Goal: Navigation & Orientation: Understand site structure

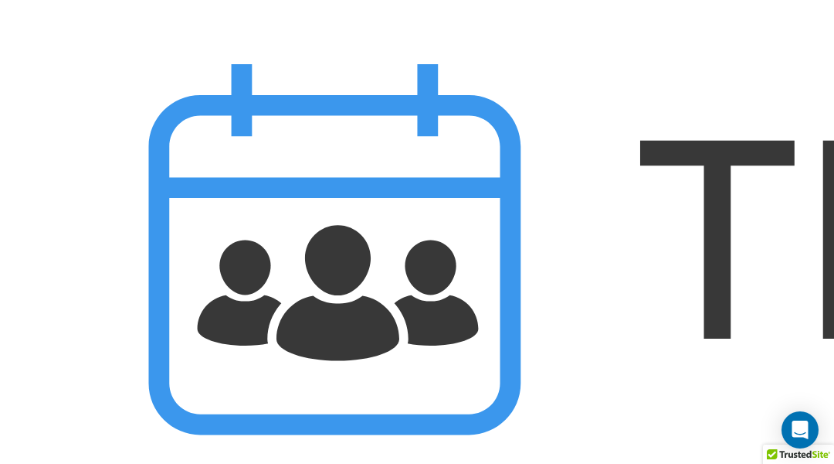
scroll to position [9179, 0]
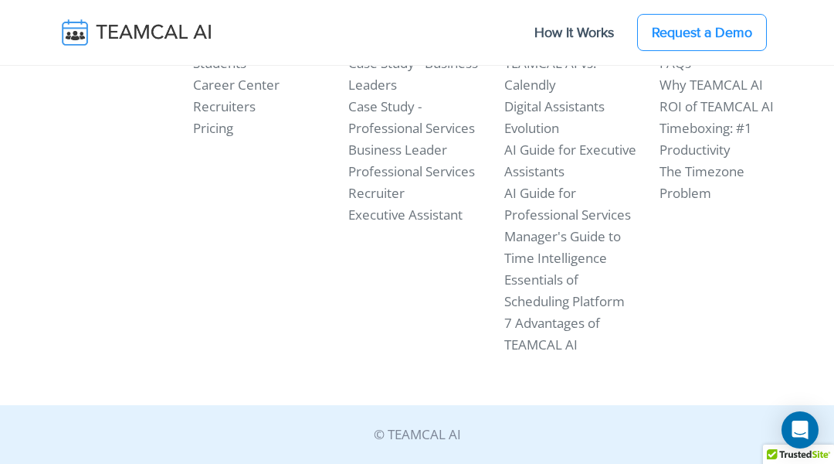
scroll to position [1989, 0]
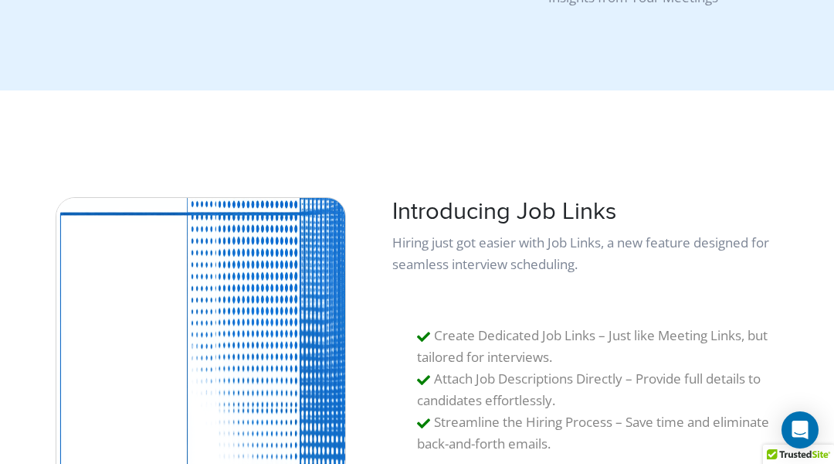
scroll to position [17602, 0]
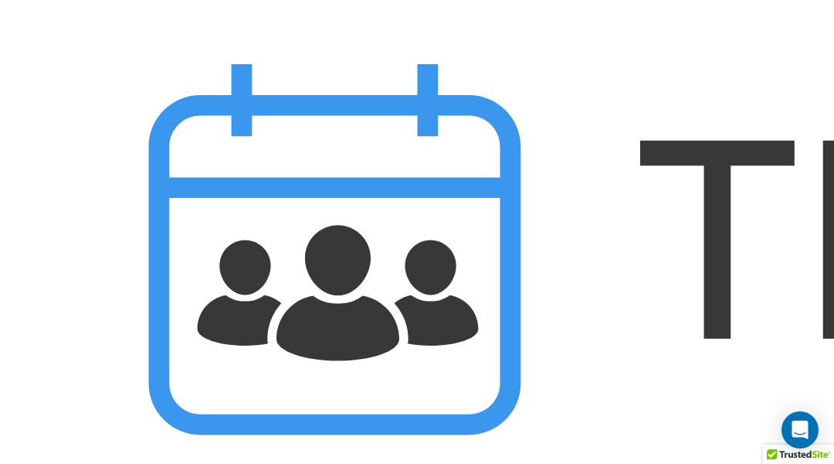
scroll to position [25869, 0]
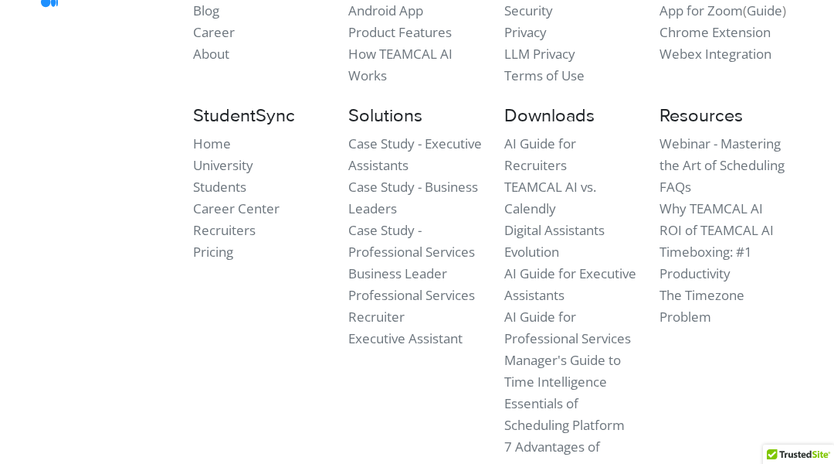
scroll to position [4627, 0]
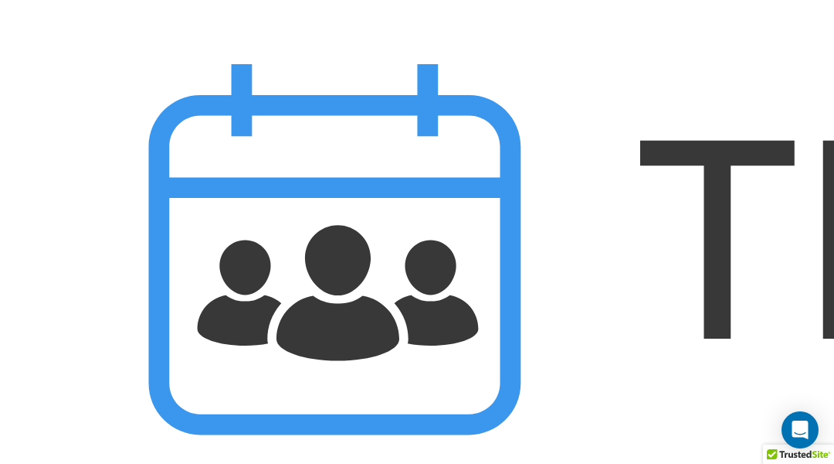
scroll to position [10178, 0]
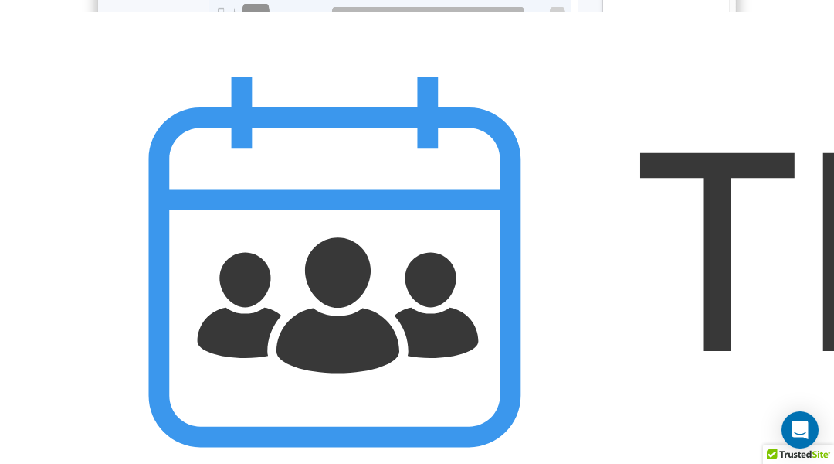
scroll to position [9430, 0]
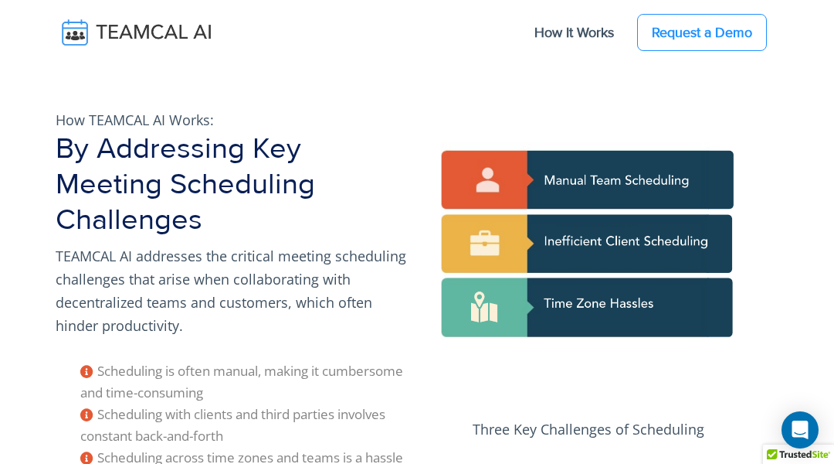
scroll to position [250, 0]
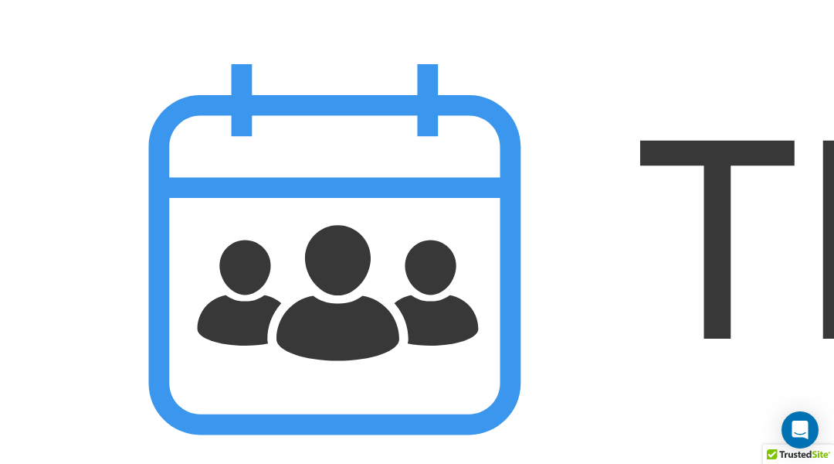
scroll to position [4593, 0]
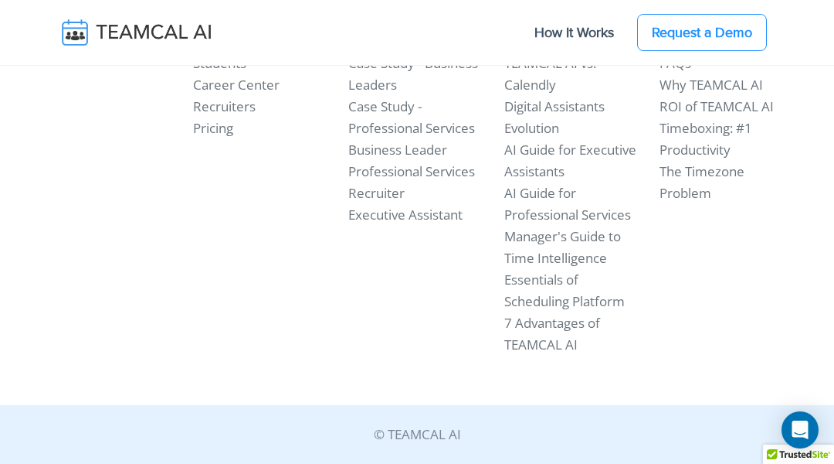
scroll to position [5183, 0]
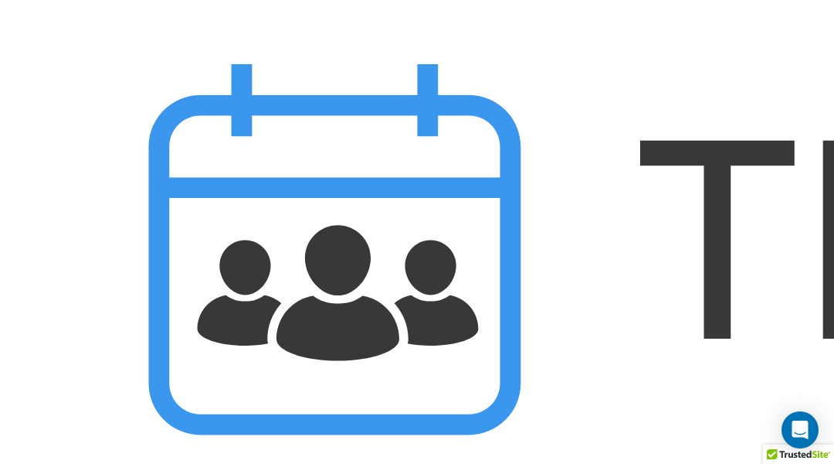
scroll to position [16932, 0]
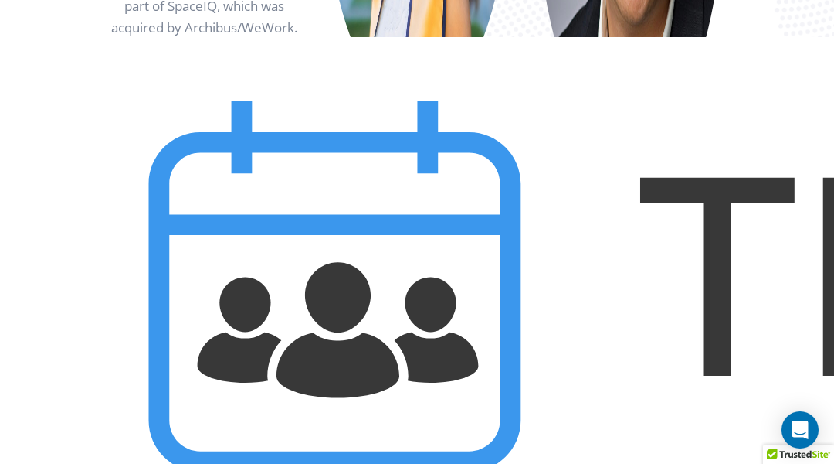
scroll to position [2999, 0]
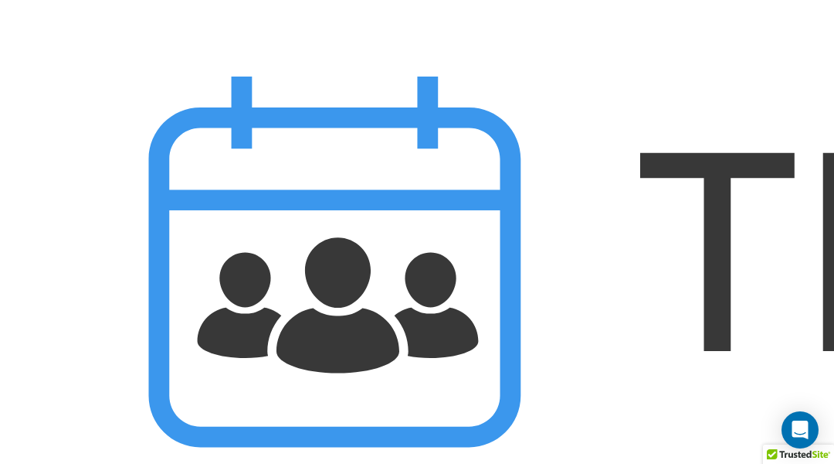
scroll to position [2384, 0]
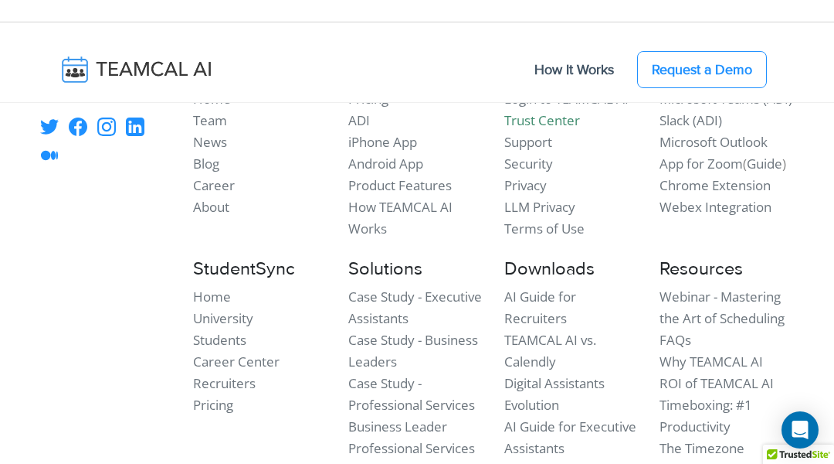
scroll to position [6763, 0]
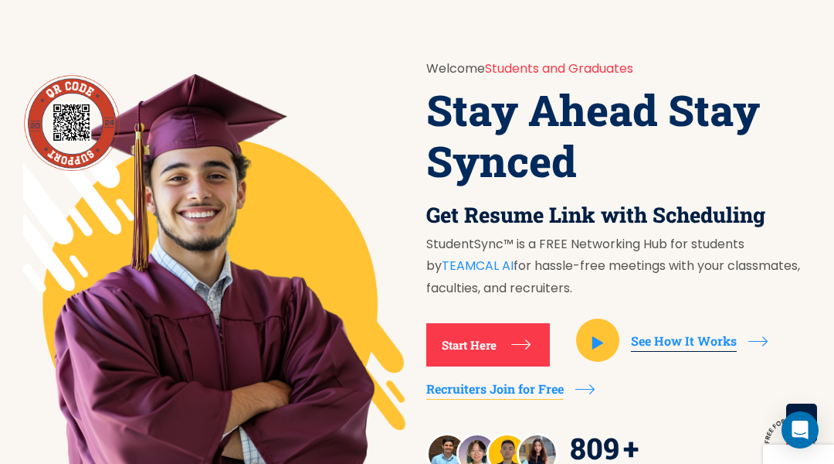
scroll to position [4402, 0]
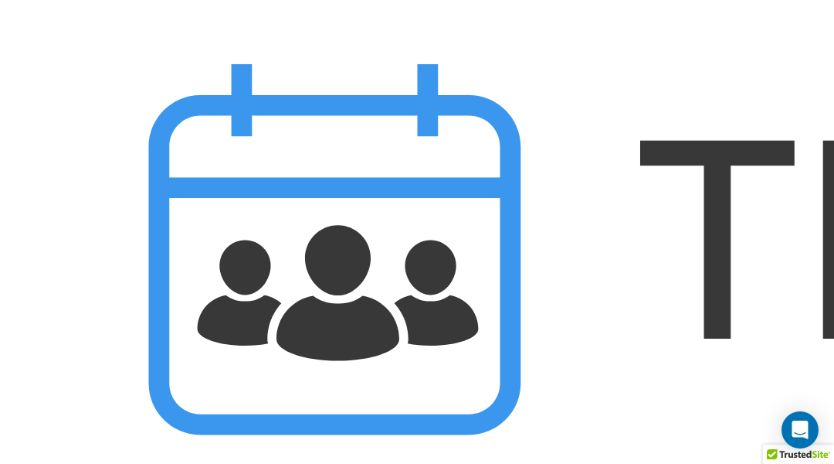
scroll to position [1989, 0]
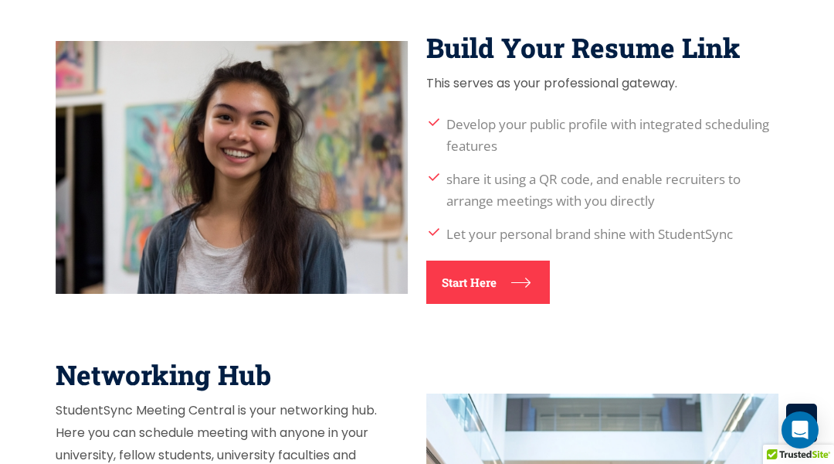
scroll to position [739, 0]
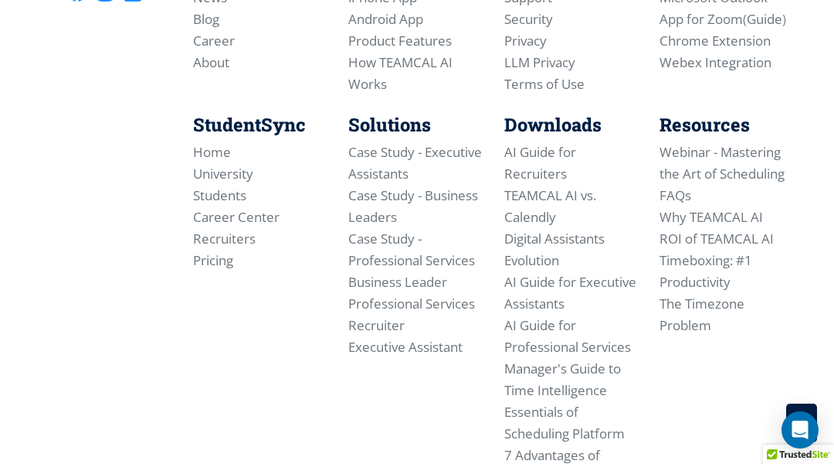
scroll to position [1747, 0]
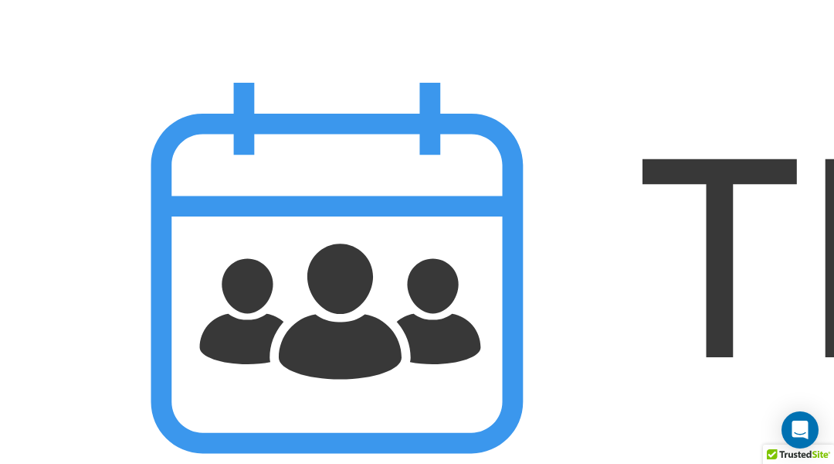
scroll to position [7713, 0]
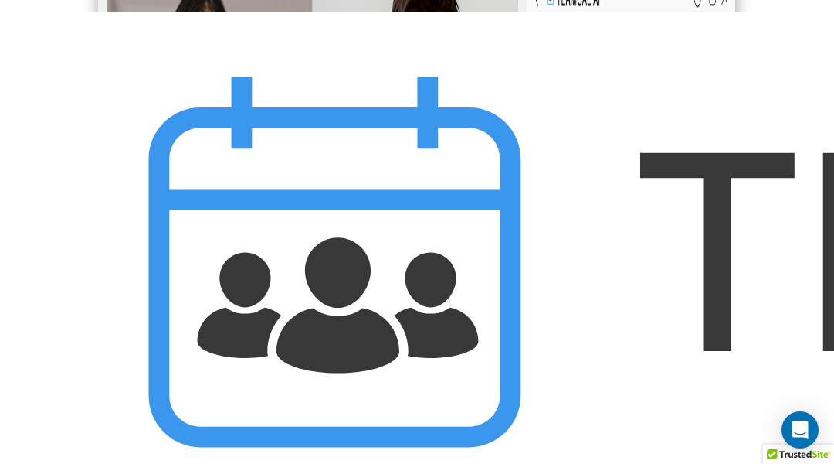
scroll to position [4150, 0]
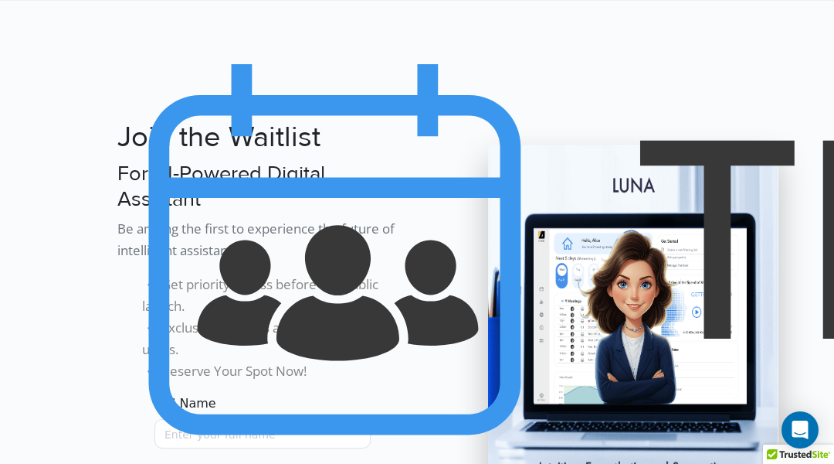
scroll to position [24, 0]
